Goal: Task Accomplishment & Management: Use online tool/utility

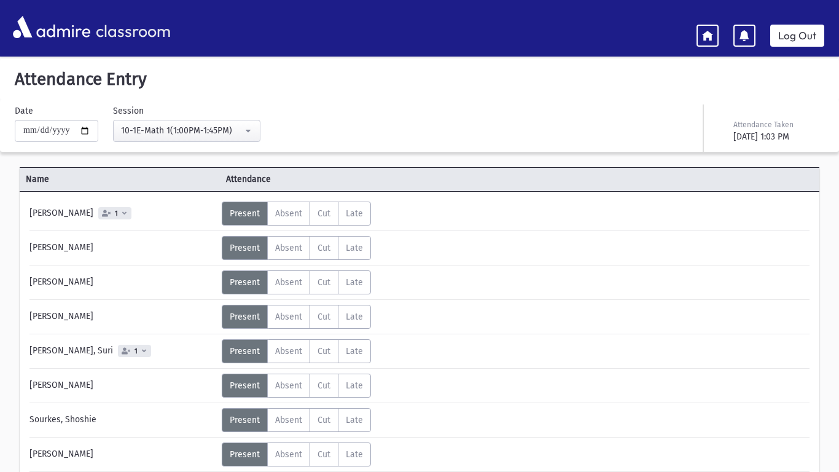
scroll to position [235, 0]
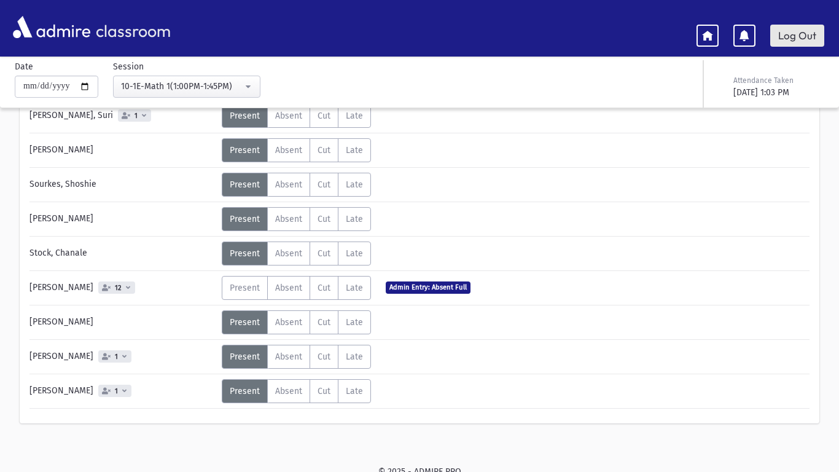
click at [814, 40] on link "Log Out" at bounding box center [797, 36] width 54 height 22
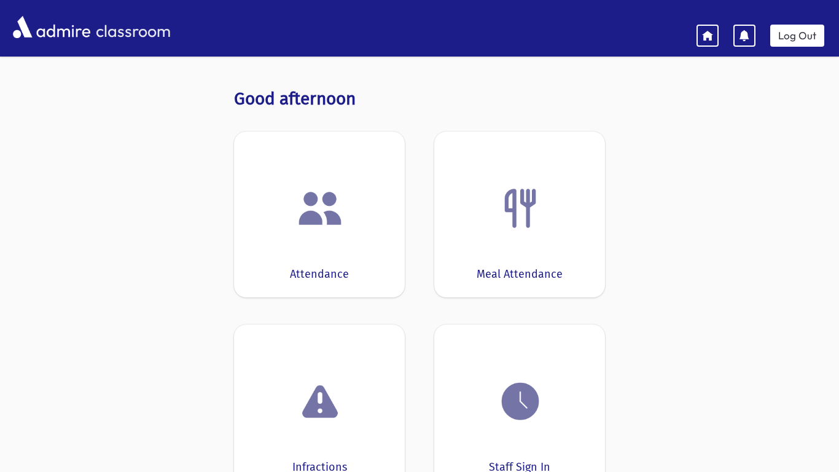
click at [341, 192] on img at bounding box center [320, 208] width 47 height 47
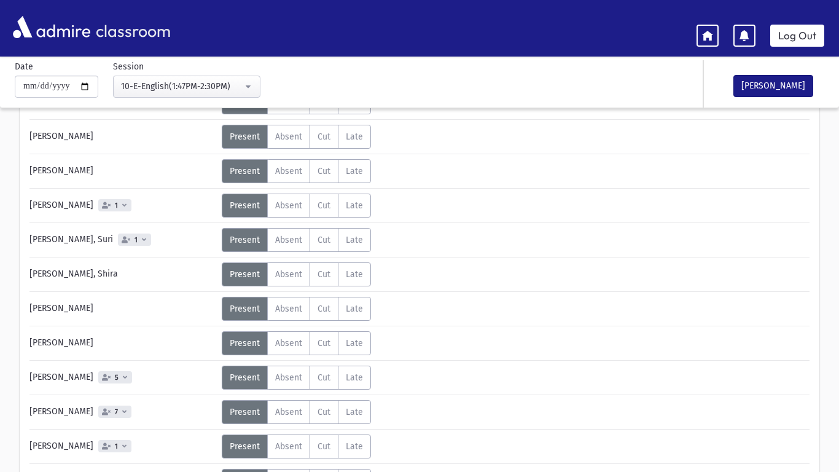
scroll to position [250, 0]
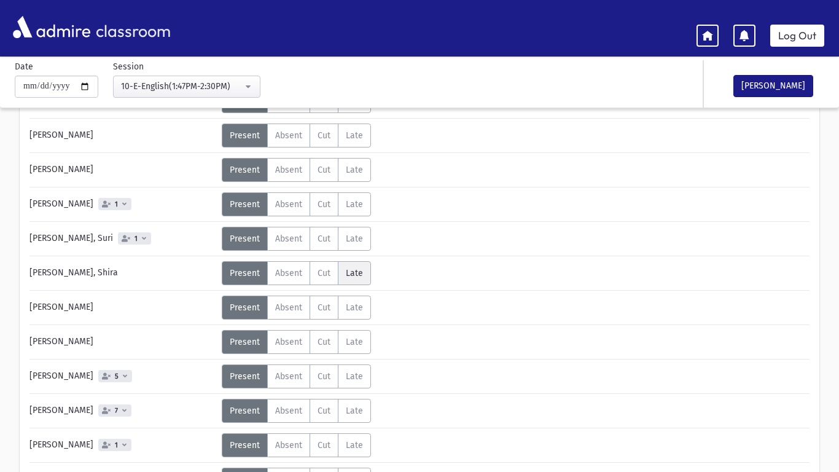
click at [342, 274] on label "Late L" at bounding box center [354, 273] width 33 height 24
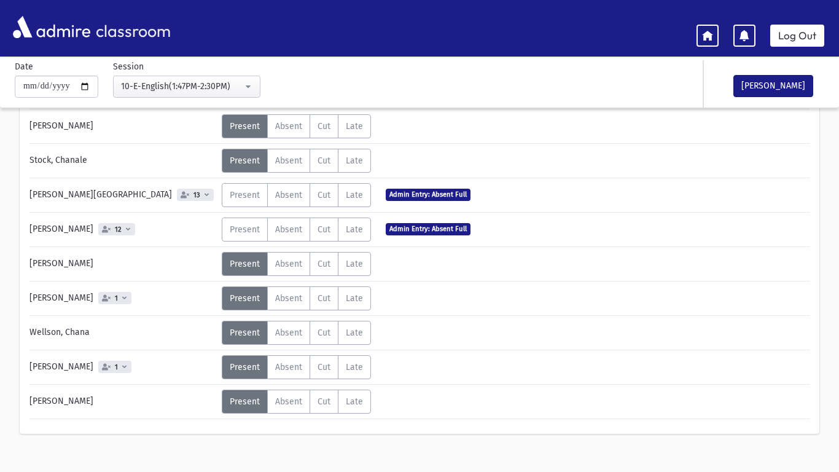
scroll to position [776, 0]
click at [749, 90] on button "[PERSON_NAME]" at bounding box center [773, 86] width 80 height 22
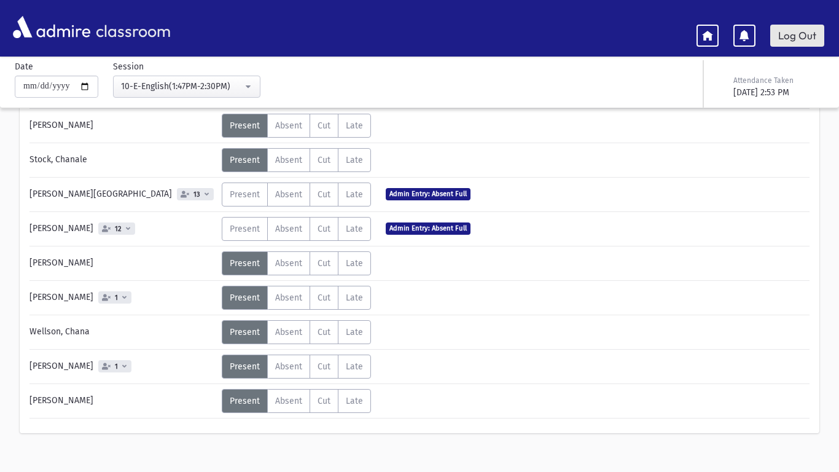
click at [782, 42] on link "Log Out" at bounding box center [797, 36] width 54 height 22
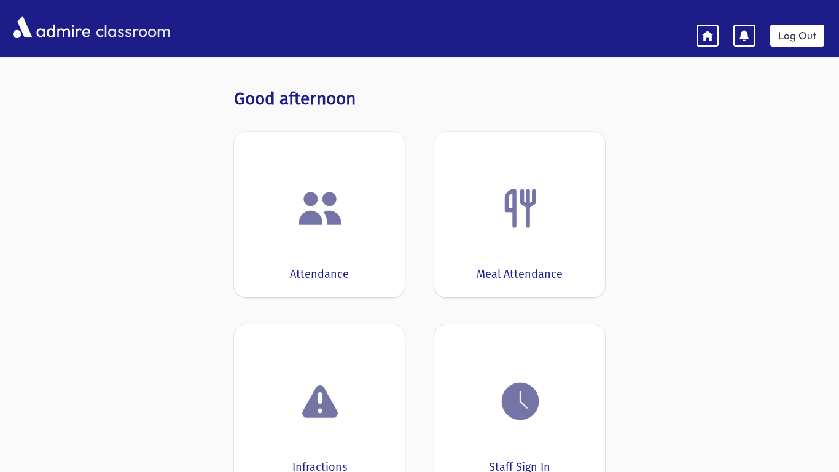
click at [342, 217] on img at bounding box center [320, 208] width 47 height 47
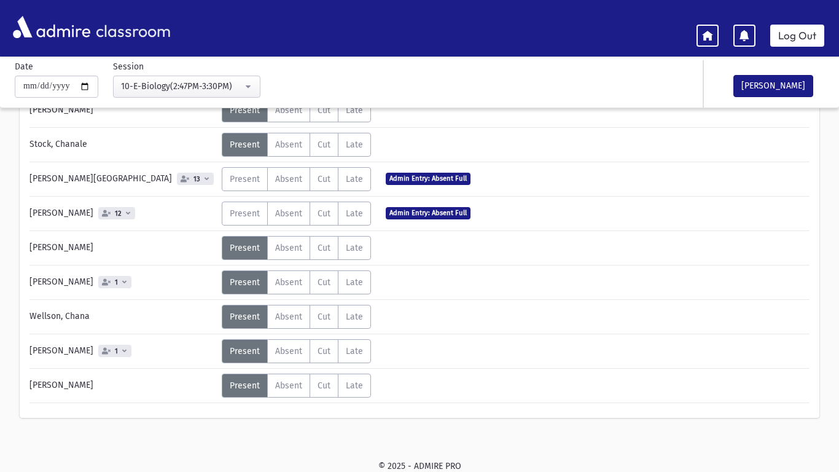
scroll to position [757, 0]
click at [784, 82] on button "[PERSON_NAME]" at bounding box center [773, 86] width 80 height 22
click at [798, 44] on link "Log Out" at bounding box center [797, 36] width 54 height 22
